Goal: Information Seeking & Learning: Learn about a topic

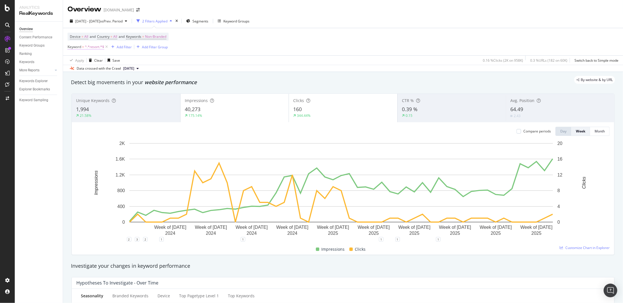
click at [98, 46] on span "^.*resort.*$" at bounding box center [94, 47] width 19 height 8
click at [99, 67] on input "resort" at bounding box center [100, 70] width 54 height 9
type input "service"
click at [128, 81] on div "Apply" at bounding box center [130, 82] width 9 height 5
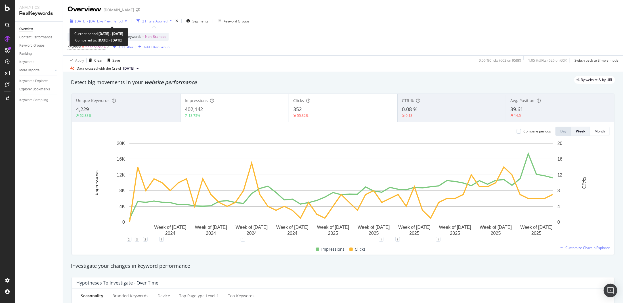
click at [102, 23] on div "[DATE] - [DATE] vs Prev. Period" at bounding box center [98, 21] width 47 height 5
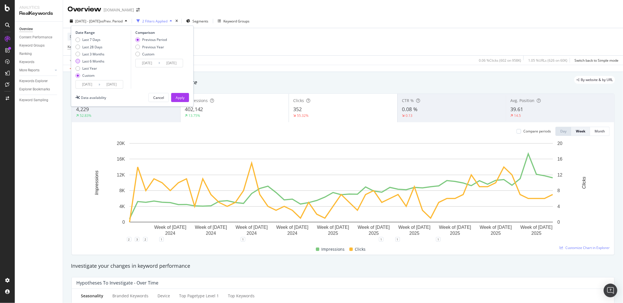
click at [96, 59] on div "Last 6 Months" at bounding box center [93, 61] width 22 height 5
type input "[DATE]"
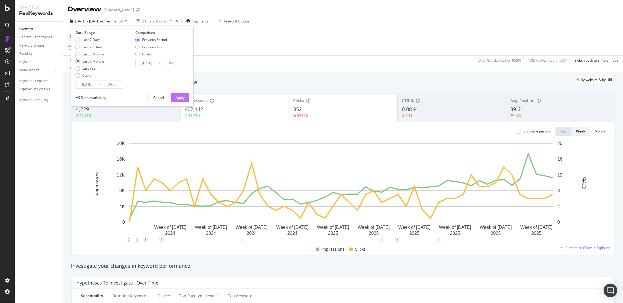
click at [181, 95] on div "Apply" at bounding box center [180, 97] width 9 height 5
